Goal: Task Accomplishment & Management: Use online tool/utility

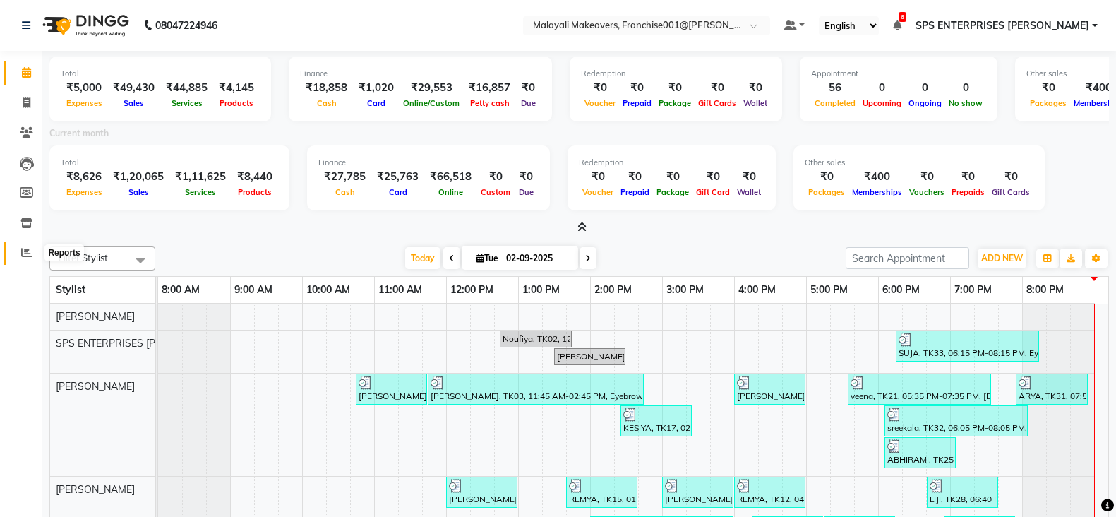
click at [32, 253] on span at bounding box center [26, 253] width 25 height 16
click at [21, 251] on icon at bounding box center [26, 252] width 11 height 11
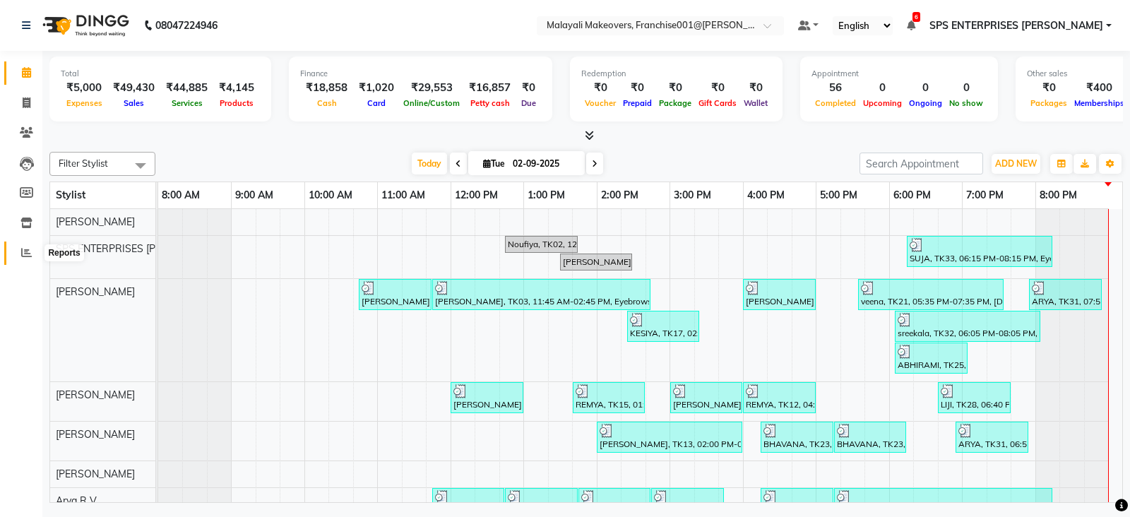
click at [25, 253] on icon at bounding box center [26, 252] width 11 height 11
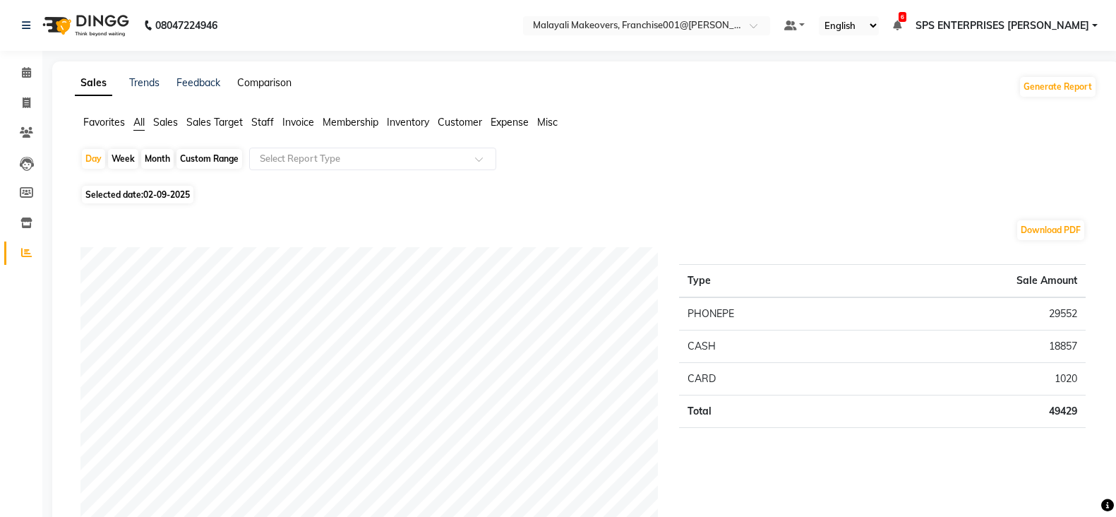
click at [274, 80] on link "Comparison" at bounding box center [264, 82] width 54 height 13
select select "single_date"
select select "single_date_dash"
